Goal: Information Seeking & Learning: Learn about a topic

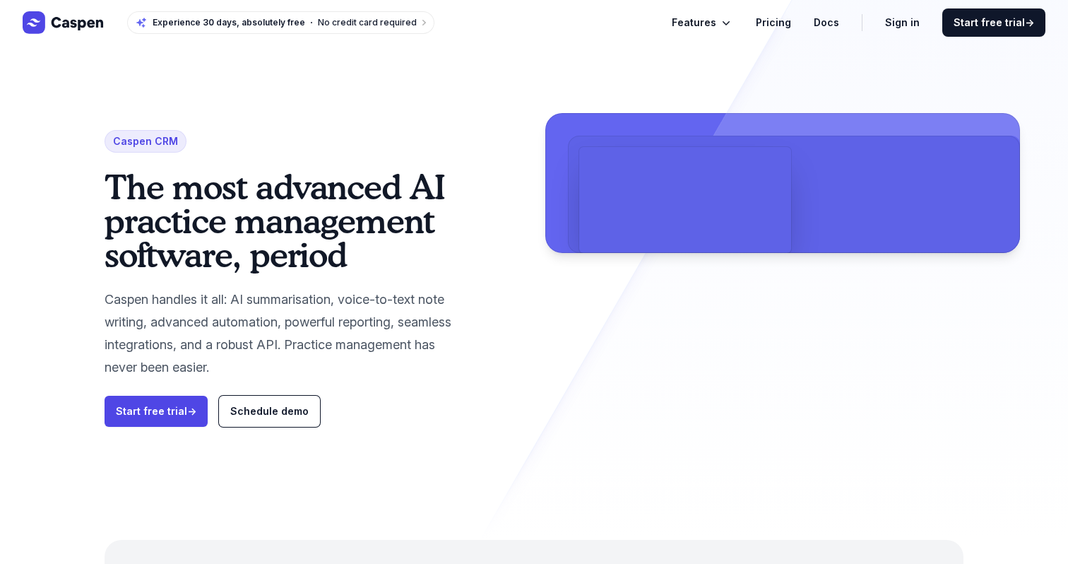
click at [288, 239] on h1 "The most advanced AI practice management software, period" at bounding box center [286, 221] width 362 height 102
click at [778, 25] on link "Pricing" at bounding box center [773, 22] width 35 height 17
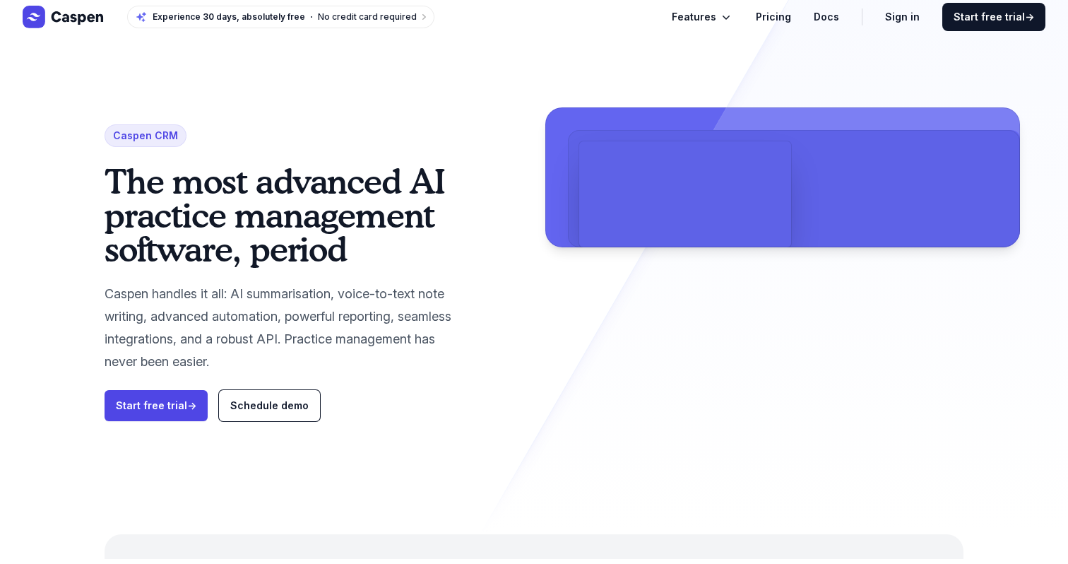
scroll to position [6, 0]
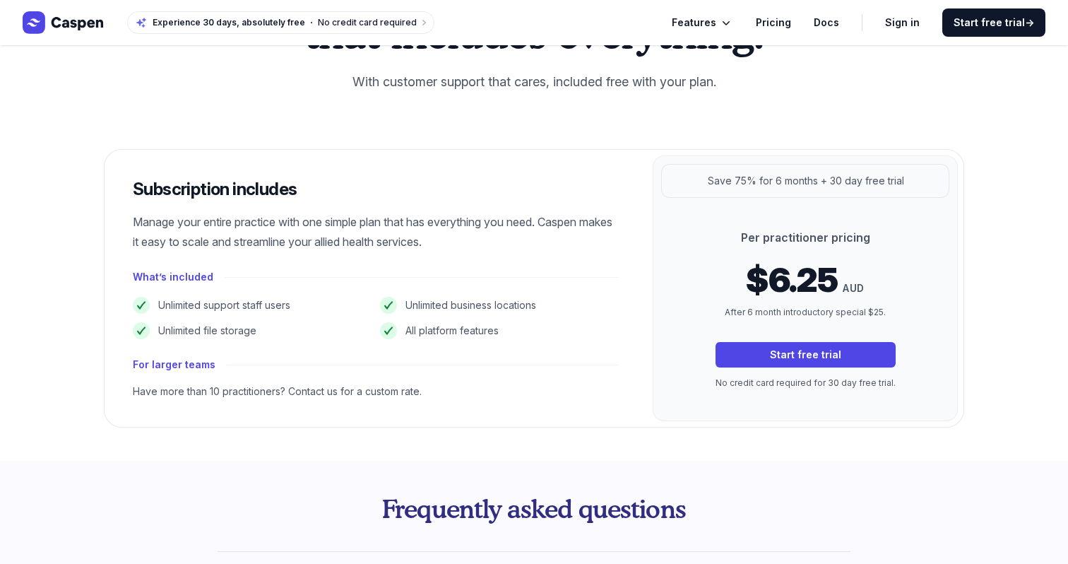
scroll to position [140, 0]
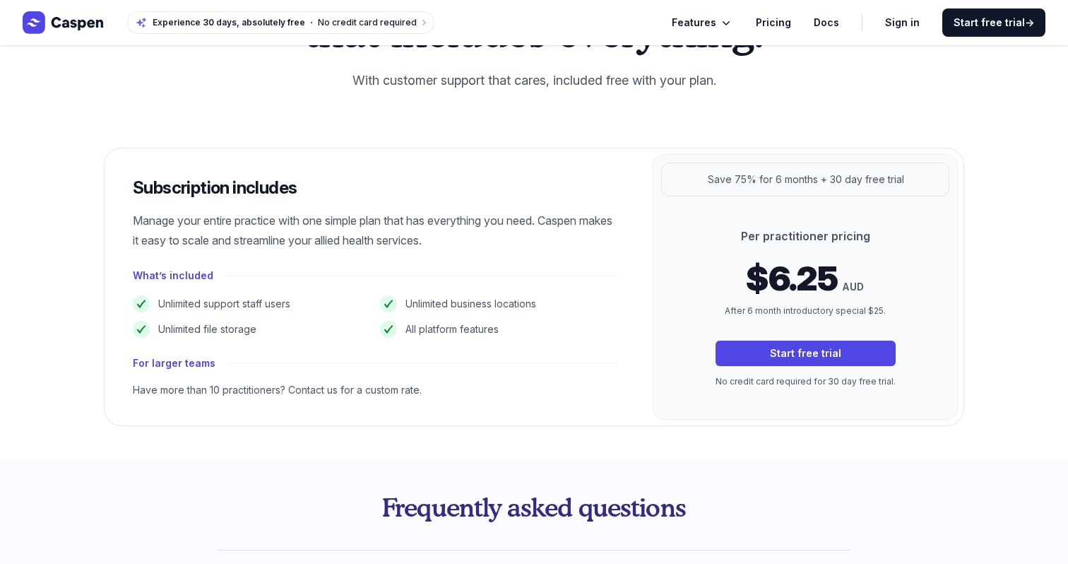
click at [744, 247] on div "Per practitioner pricing $6.25 AUD After 6 month introductory special $25. Star…" at bounding box center [805, 307] width 225 height 161
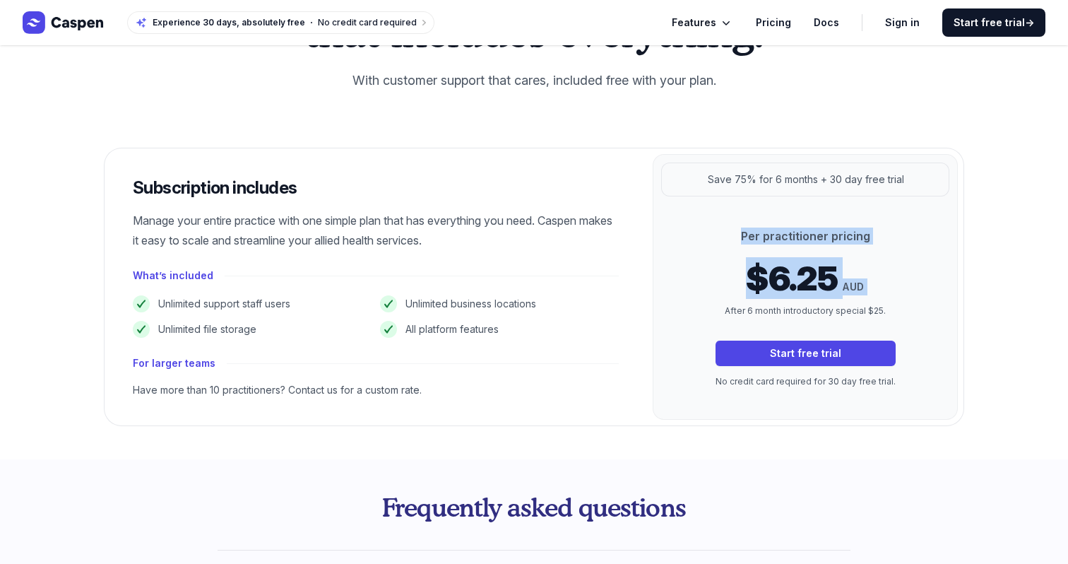
drag, startPoint x: 744, startPoint y: 247, endPoint x: 721, endPoint y: 314, distance: 70.8
click at [721, 314] on div "Per practitioner pricing $6.25 AUD After 6 month introductory special $25. Star…" at bounding box center [805, 307] width 225 height 161
click at [721, 314] on p "After 6 month introductory special $25." at bounding box center [806, 311] width 180 height 14
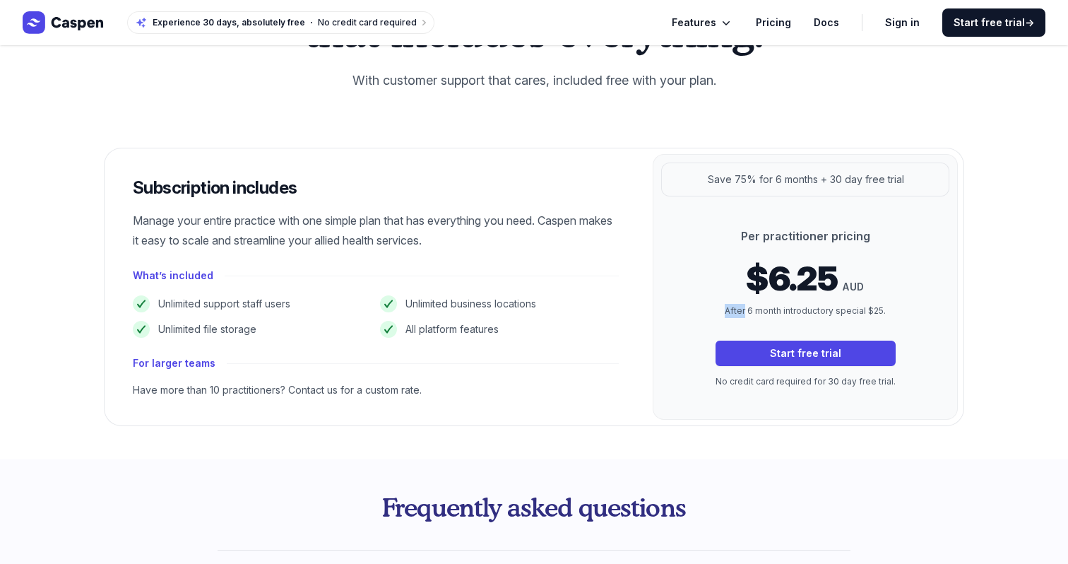
click at [721, 314] on p "After 6 month introductory special $25." at bounding box center [806, 311] width 180 height 14
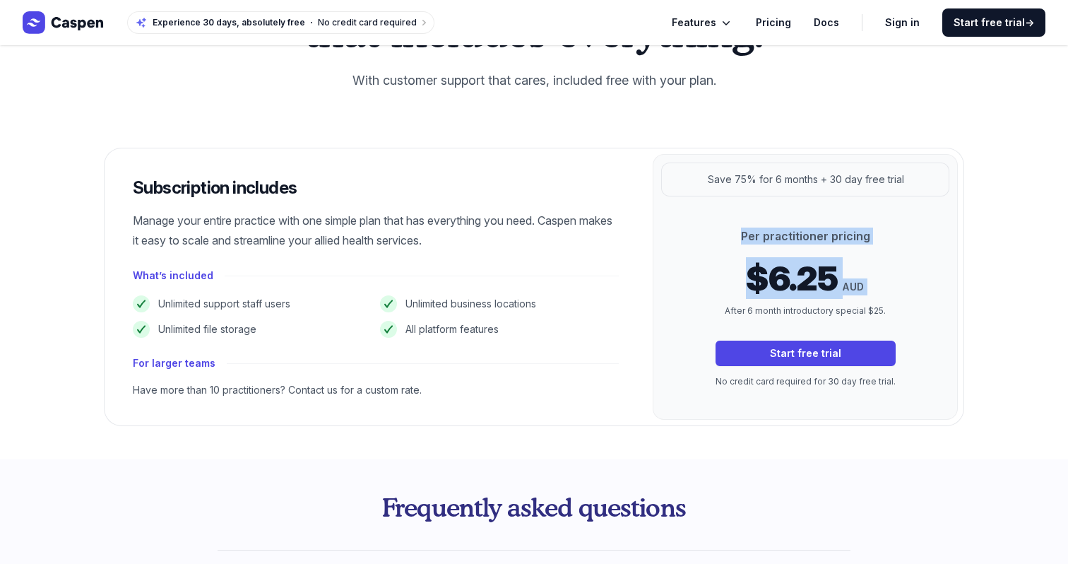
drag, startPoint x: 721, startPoint y: 314, endPoint x: 721, endPoint y: 225, distance: 89.7
click at [721, 225] on div "Per practitioner pricing $6.25 AUD After 6 month introductory special $25. Star…" at bounding box center [805, 307] width 305 height 223
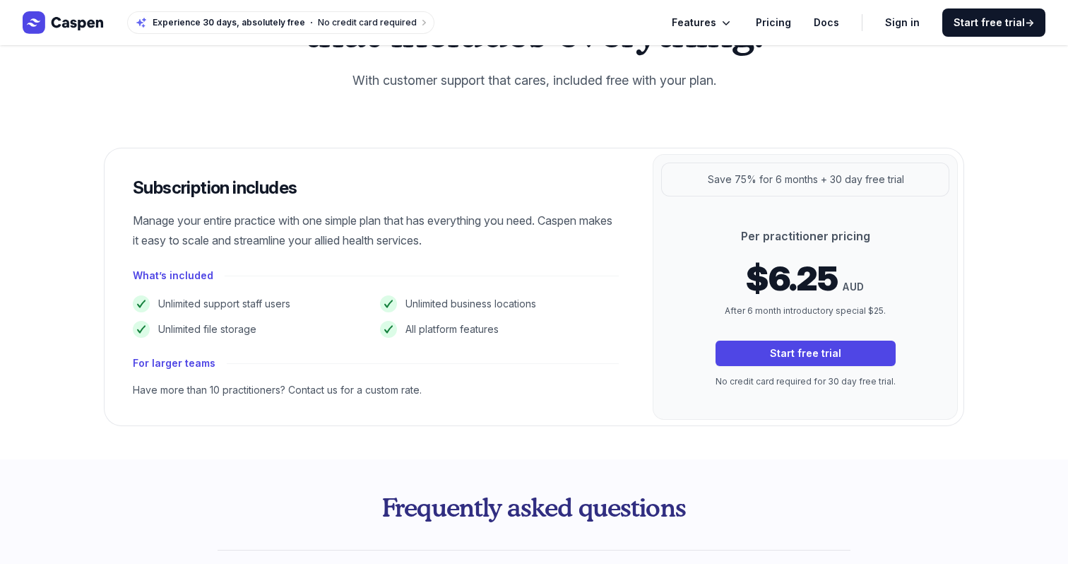
click at [270, 300] on li "Unlimited support staff users" at bounding box center [252, 303] width 239 height 17
drag, startPoint x: 270, startPoint y: 300, endPoint x: 266, endPoint y: 334, distance: 34.9
click at [266, 337] on ul "Unlimited support staff users Unlimited business locations Unlimited file stora…" at bounding box center [376, 316] width 486 height 42
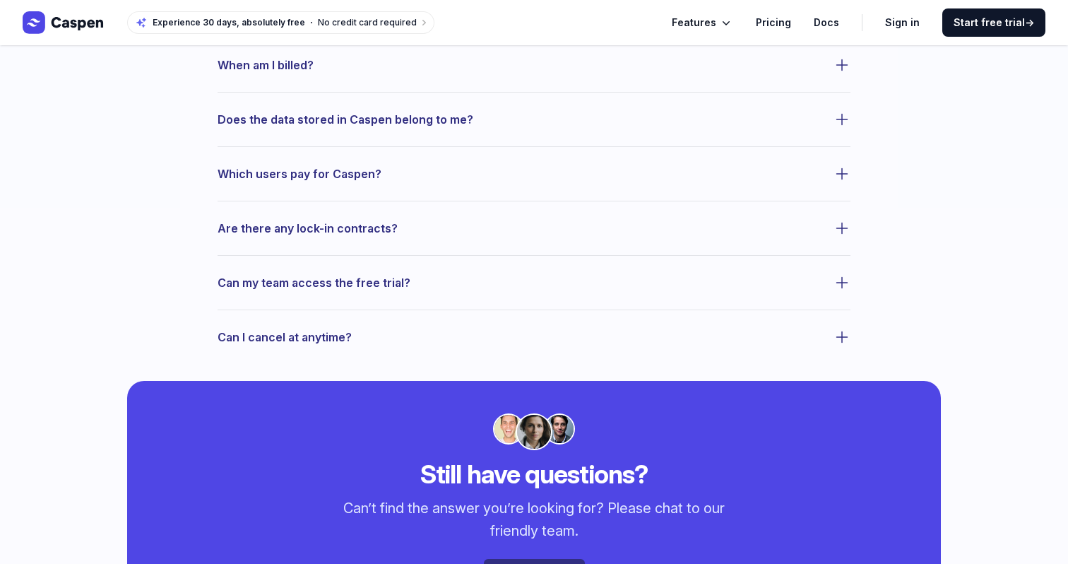
scroll to position [1204, 0]
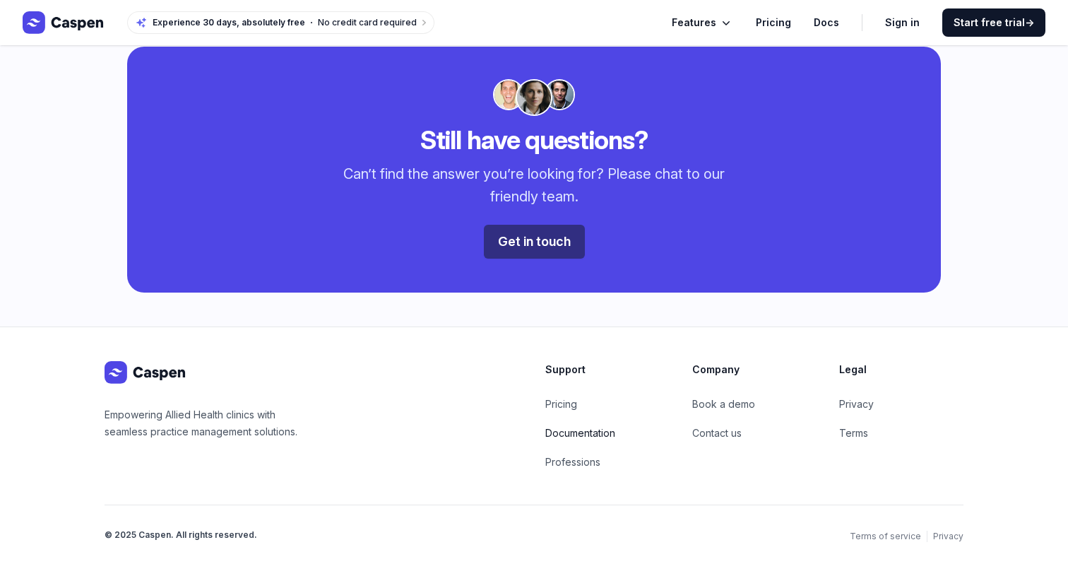
click at [571, 434] on link "Documentation" at bounding box center [580, 433] width 70 height 12
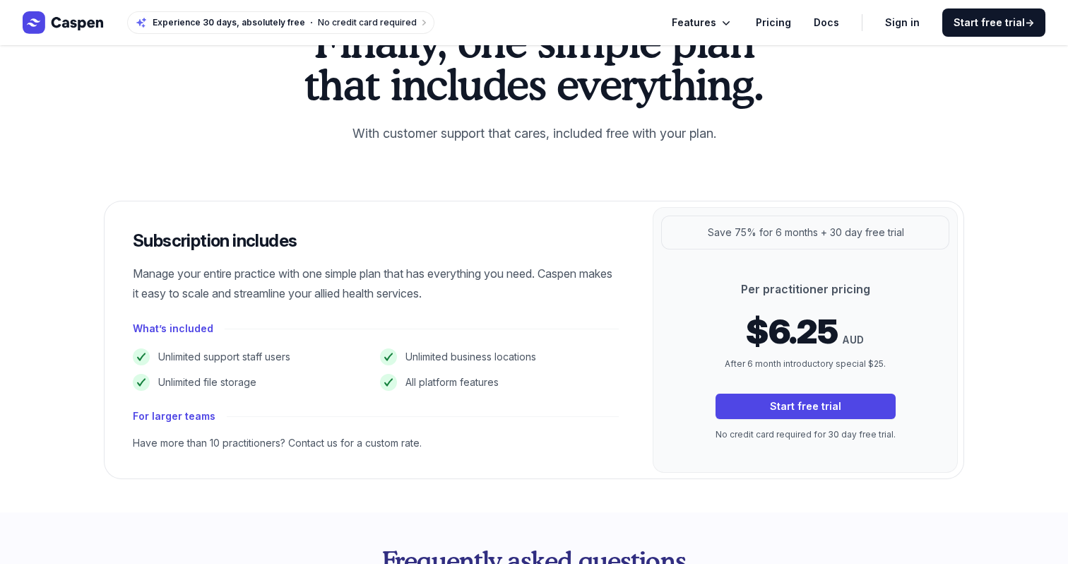
scroll to position [0, 0]
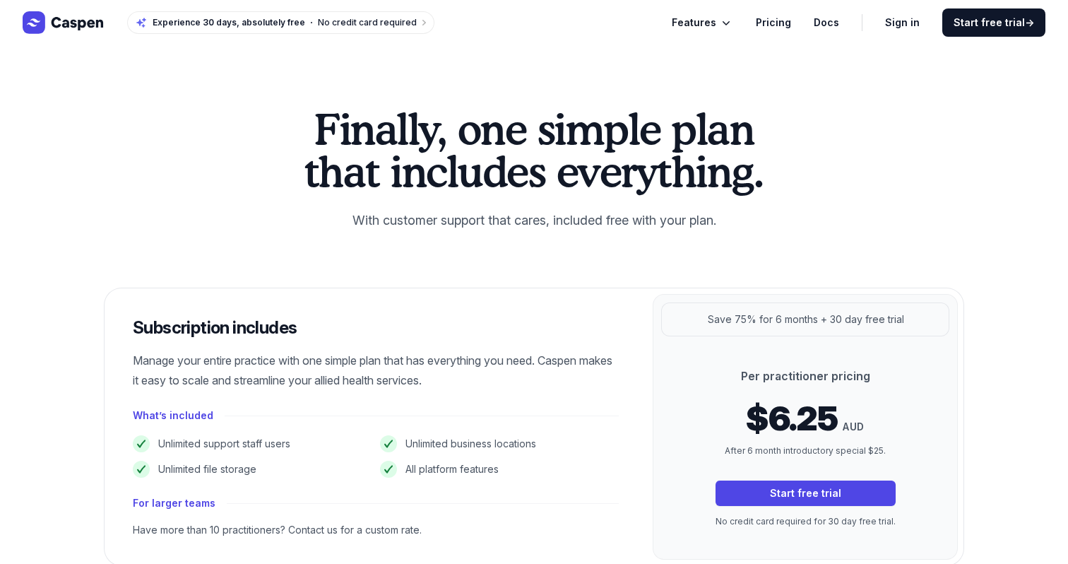
click at [709, 22] on span "Features" at bounding box center [694, 22] width 45 height 17
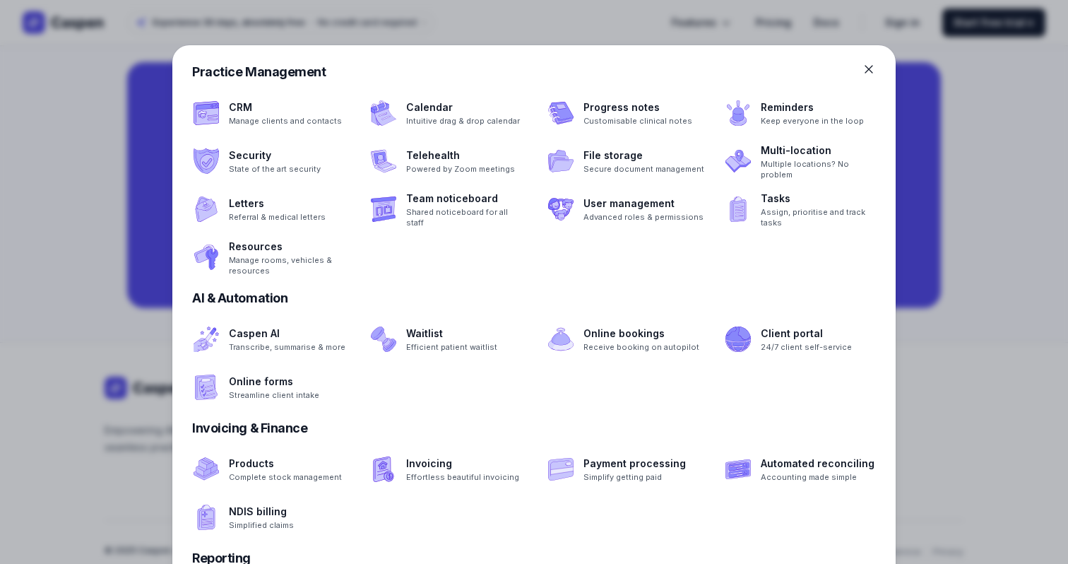
scroll to position [1204, 0]
